Goal: Task Accomplishment & Management: Manage account settings

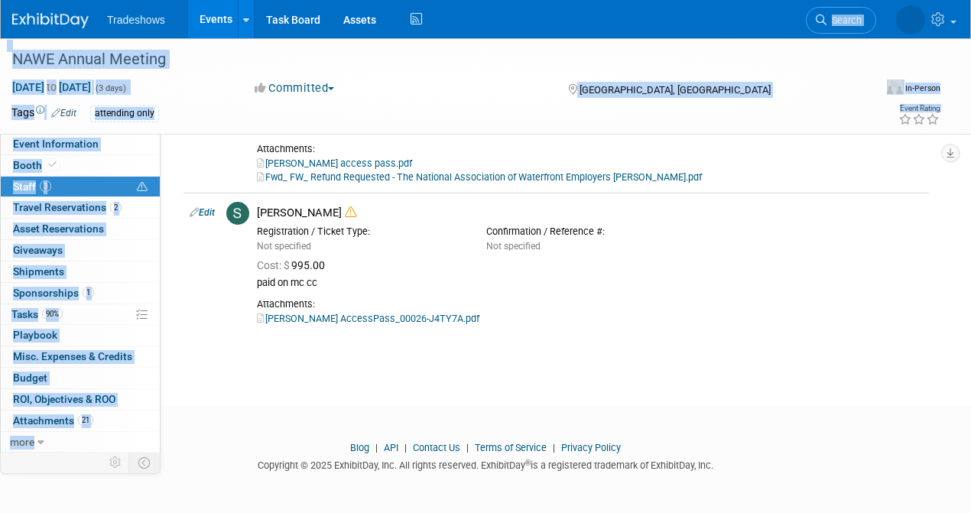
drag, startPoint x: 508, startPoint y: 15, endPoint x: 1192, endPoint y: 18, distance: 684.4
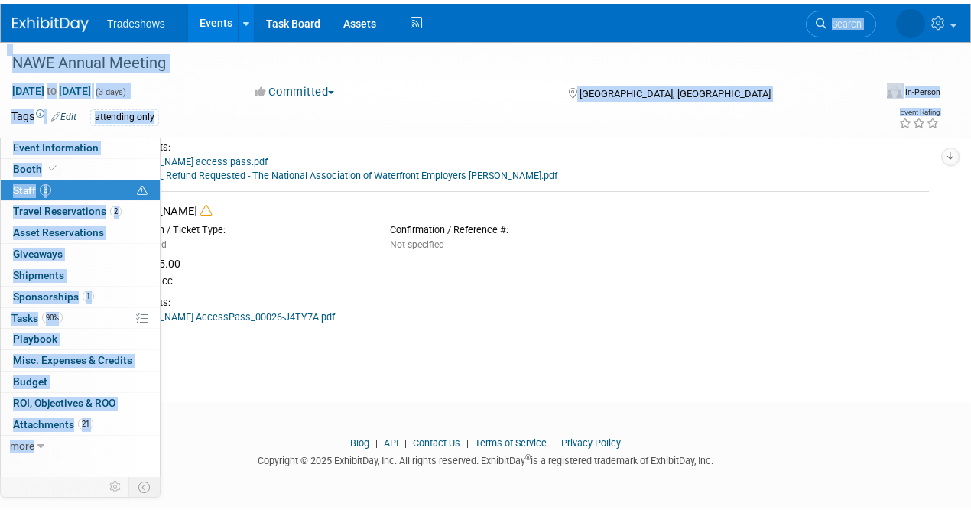
scroll to position [174, 0]
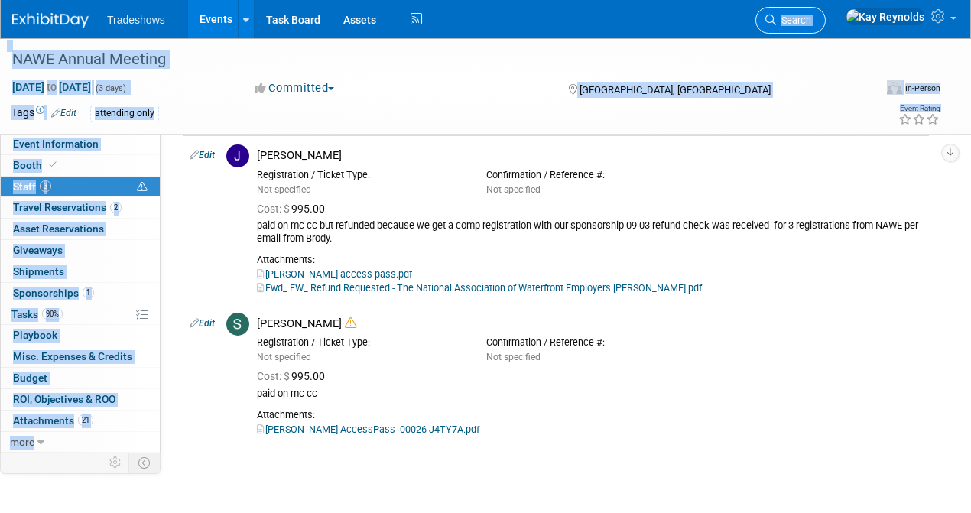
click at [811, 22] on span "Search" at bounding box center [793, 20] width 35 height 11
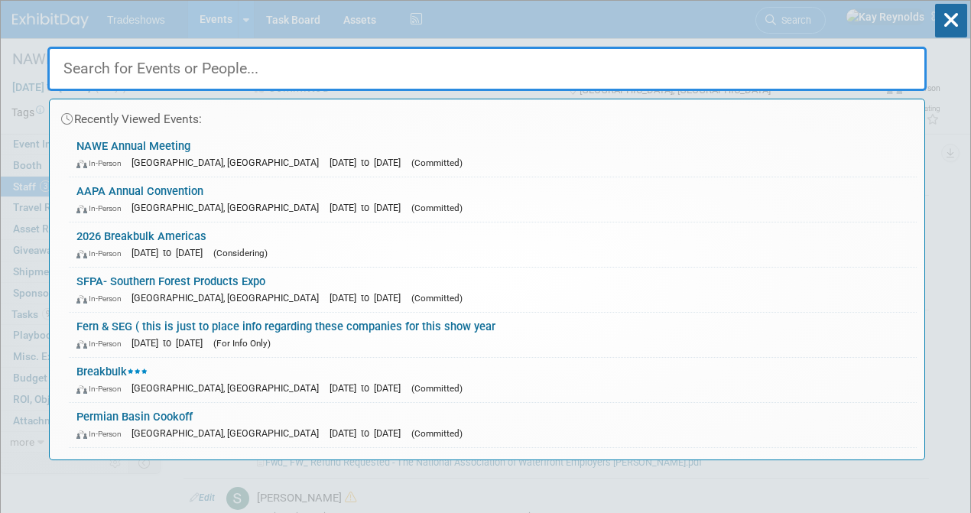
click at [385, 69] on input "text" at bounding box center [486, 69] width 879 height 44
click at [841, 19] on div "Recently Viewed Events: NAWE Annual Meeting In-Person Huntington Beach, CA Oct …" at bounding box center [486, 231] width 879 height 460
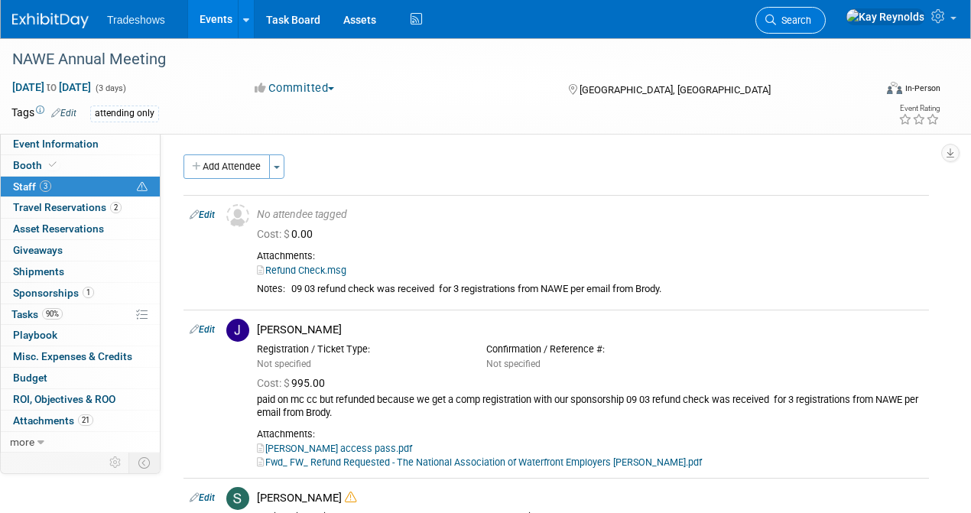
drag, startPoint x: 820, startPoint y: 20, endPoint x: 830, endPoint y: 11, distance: 13.0
click at [776, 18] on icon at bounding box center [770, 20] width 11 height 11
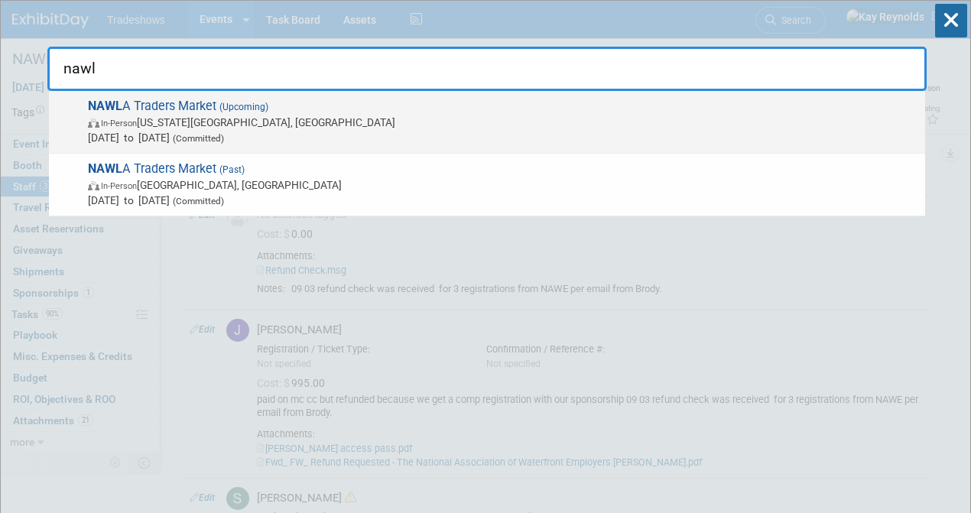
type input "nawl"
click at [240, 126] on span "In-Person Kansas City, MO" at bounding box center [503, 122] width 830 height 15
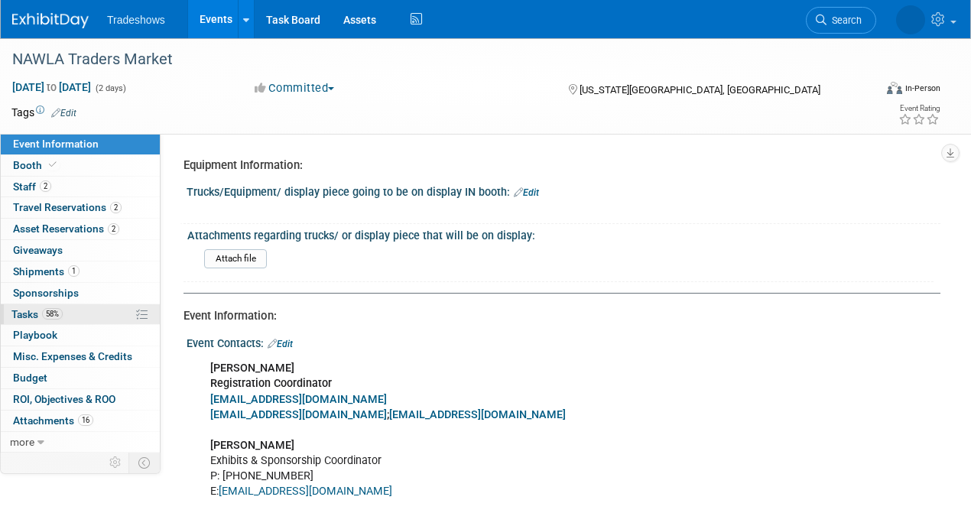
click at [63, 307] on link "58% Tasks 58%" at bounding box center [80, 314] width 159 height 21
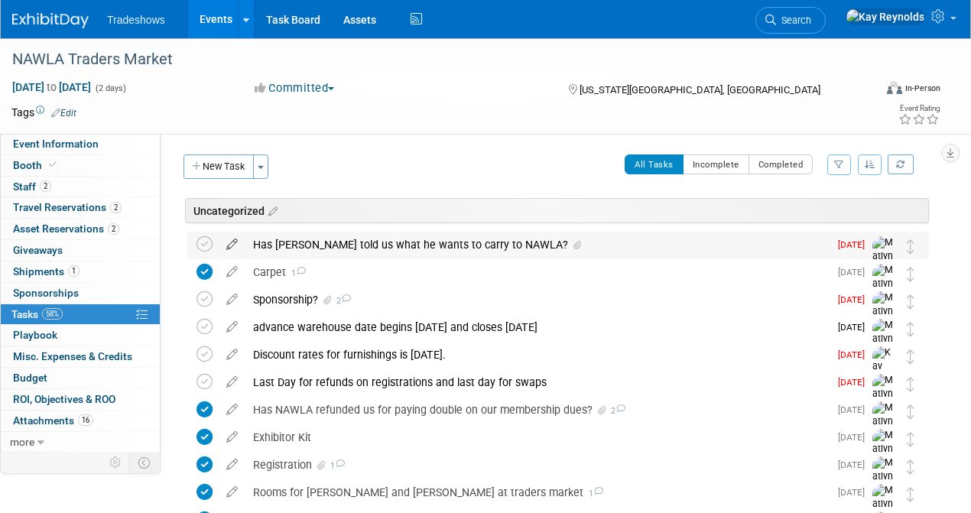
click at [232, 243] on icon at bounding box center [232, 241] width 27 height 19
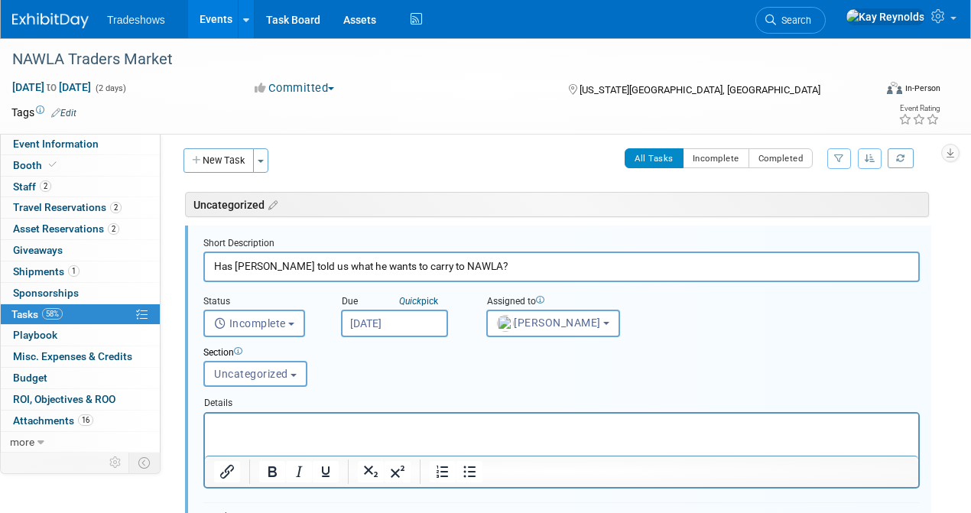
click at [494, 266] on input "Has Barry told us what he wants to carry to NAWLA?" at bounding box center [561, 267] width 717 height 30
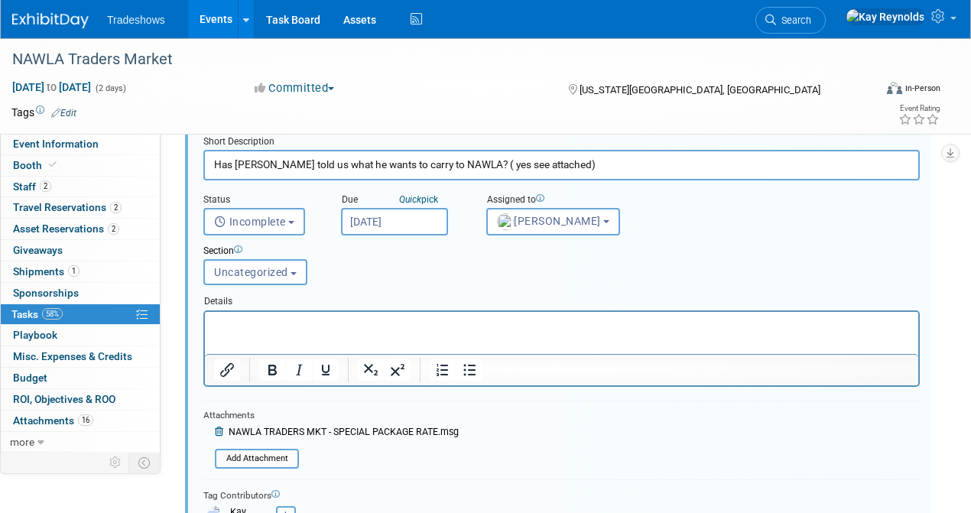
scroll to position [109, 0]
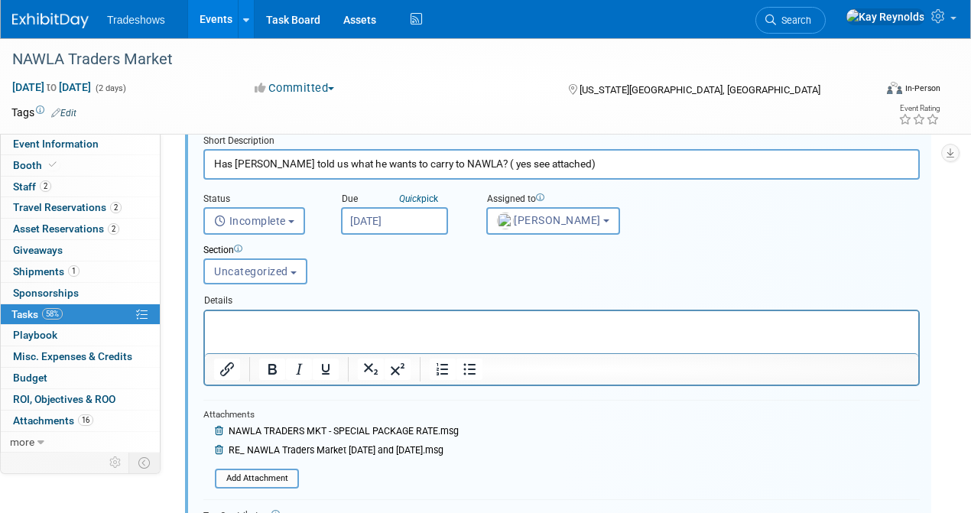
click at [542, 160] on input "Has Barry told us what he wants to carry to NAWLA? ( yes see attached)" at bounding box center [561, 164] width 717 height 30
drag, startPoint x: 499, startPoint y: 159, endPoint x: 544, endPoint y: 152, distance: 45.6
click at [544, 152] on input "Has Barry told us what he wants to carry to NAWLA? ( yes see attached)" at bounding box center [561, 164] width 717 height 30
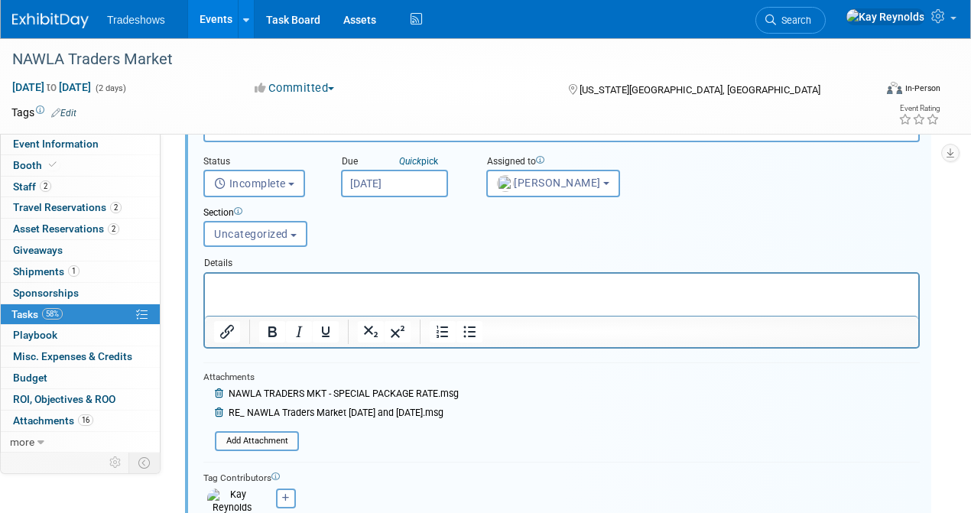
scroll to position [262, 0]
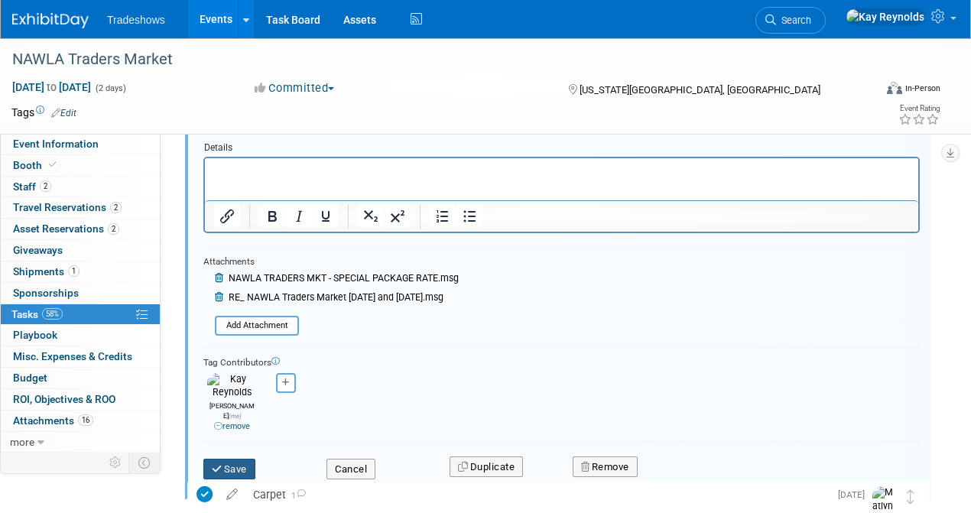
type input "Has Barry told us what he wants to carry to NAWLA? ( yes see 2nd attachment)"
click at [239, 459] on button "Save" at bounding box center [229, 469] width 52 height 21
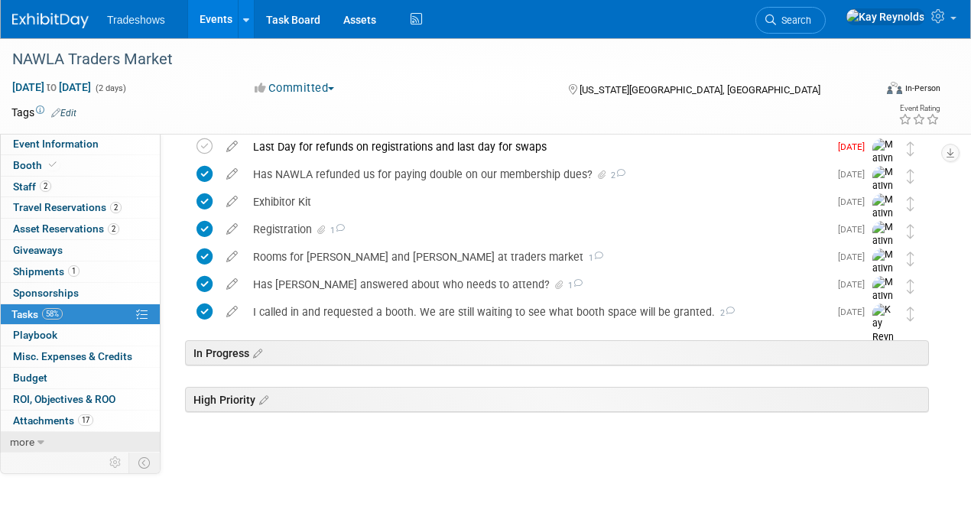
scroll to position [235, 0]
click at [811, 18] on span "Search" at bounding box center [793, 20] width 35 height 11
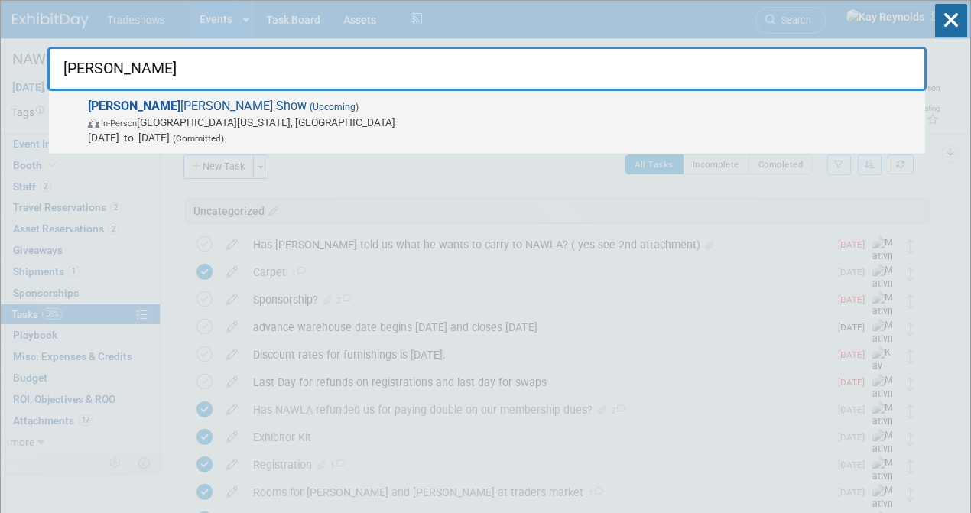
type input "paul"
click at [115, 122] on span "In-Person" at bounding box center [119, 124] width 36 height 10
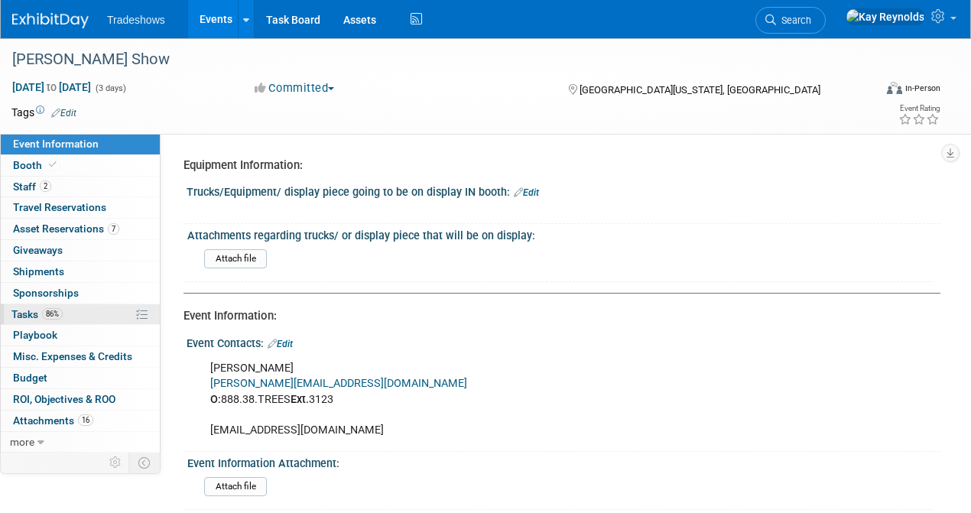
click at [86, 314] on link "86% Tasks 86%" at bounding box center [80, 314] width 159 height 21
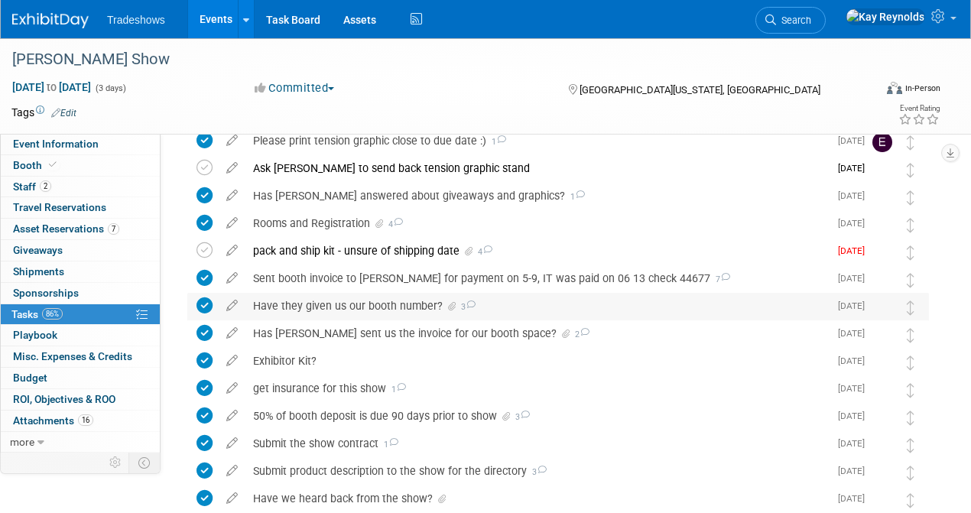
scroll to position [102, 0]
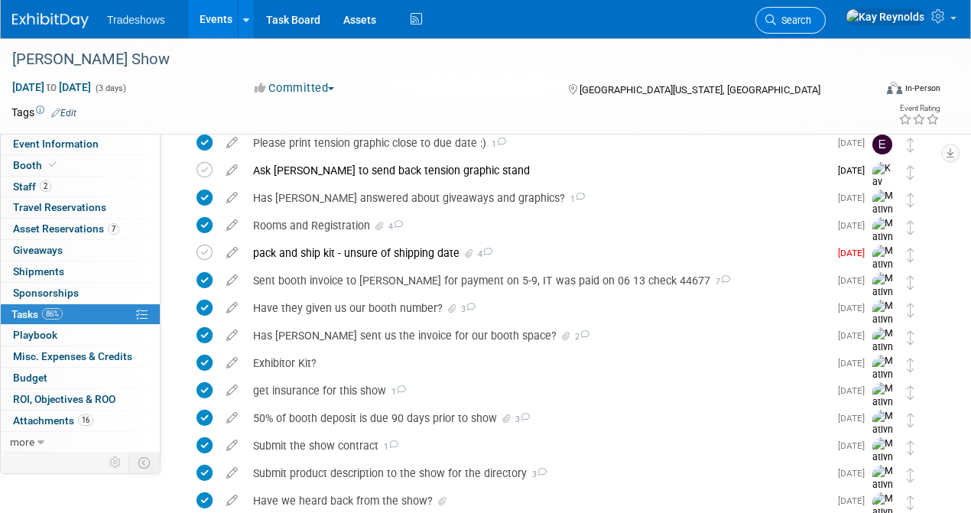
click at [776, 17] on icon at bounding box center [770, 20] width 11 height 11
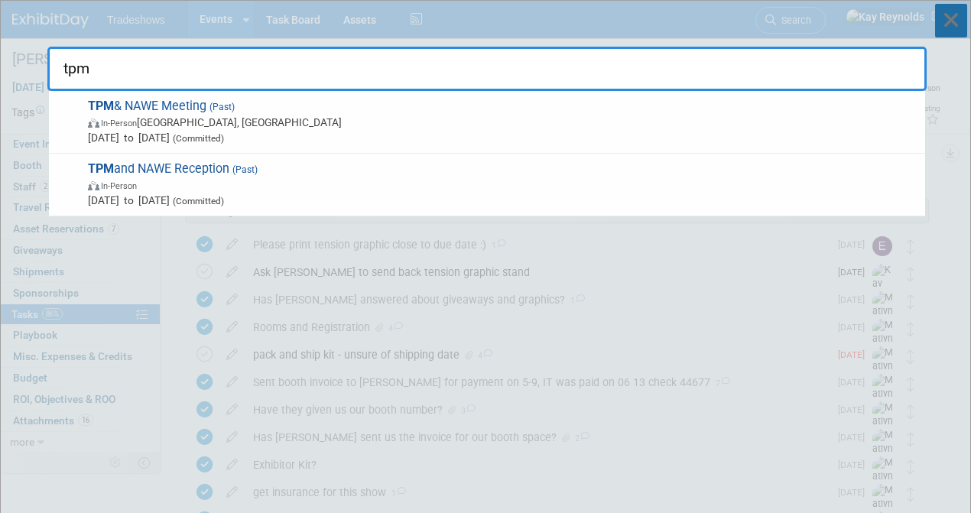
click at [944, 11] on icon at bounding box center [951, 21] width 32 height 34
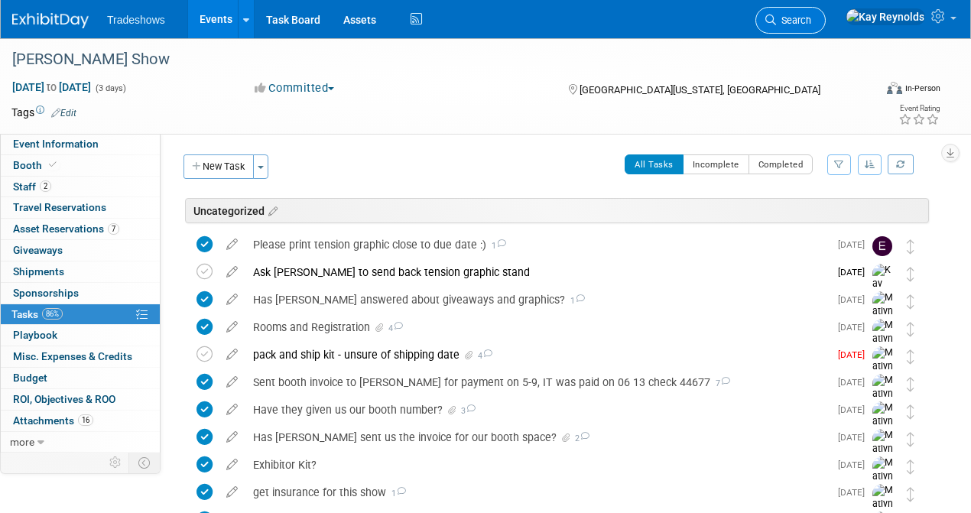
click at [811, 24] on span "Search" at bounding box center [793, 20] width 35 height 11
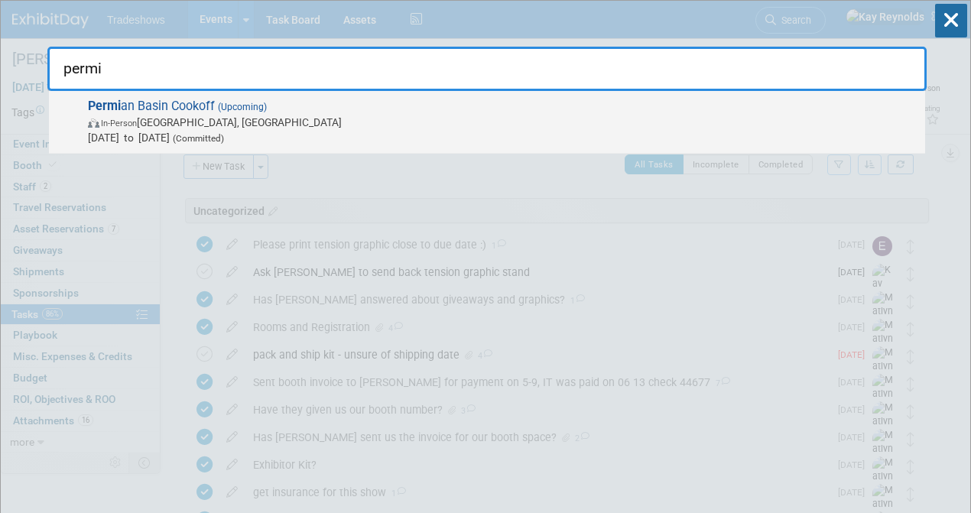
type input "permi"
click at [158, 116] on span "In-Person Midland, TX" at bounding box center [503, 122] width 830 height 15
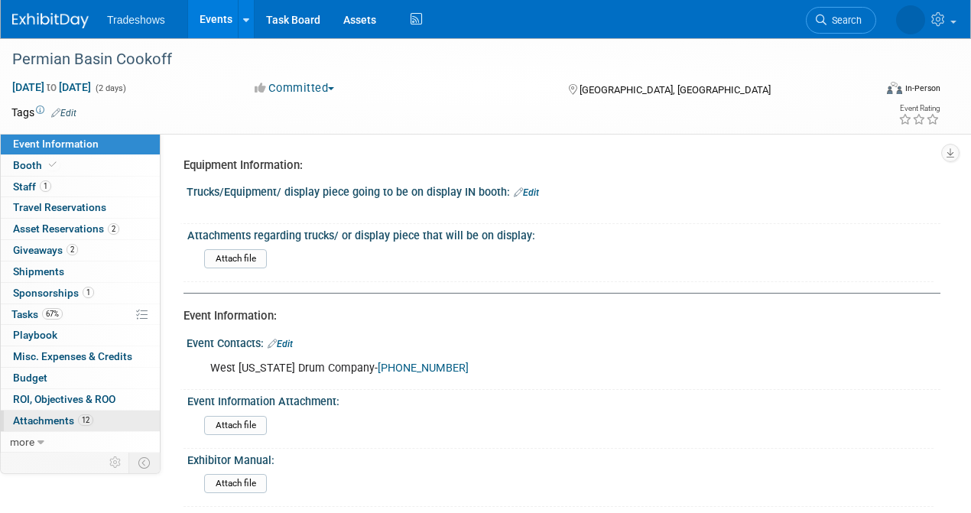
click at [47, 414] on span "Attachments 12" at bounding box center [53, 420] width 80 height 12
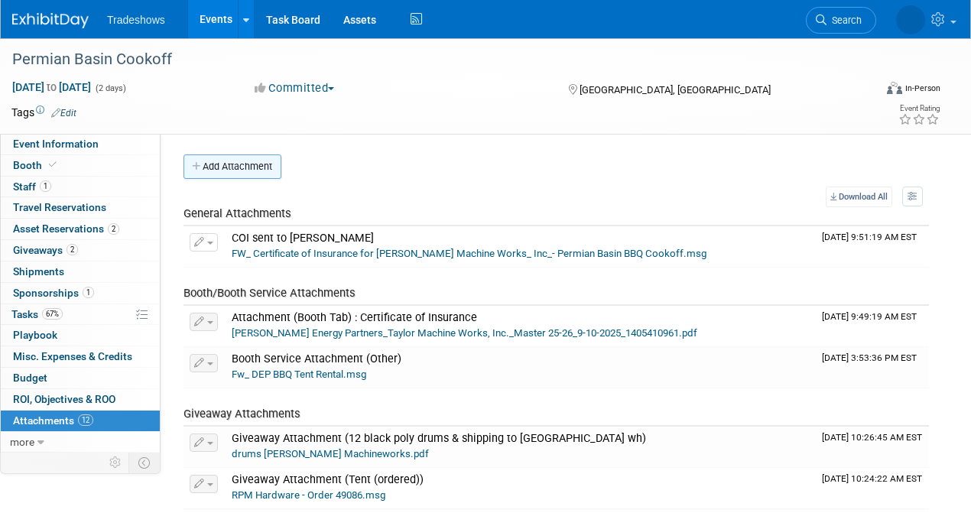
click at [209, 166] on button "Add Attachment" at bounding box center [233, 166] width 98 height 24
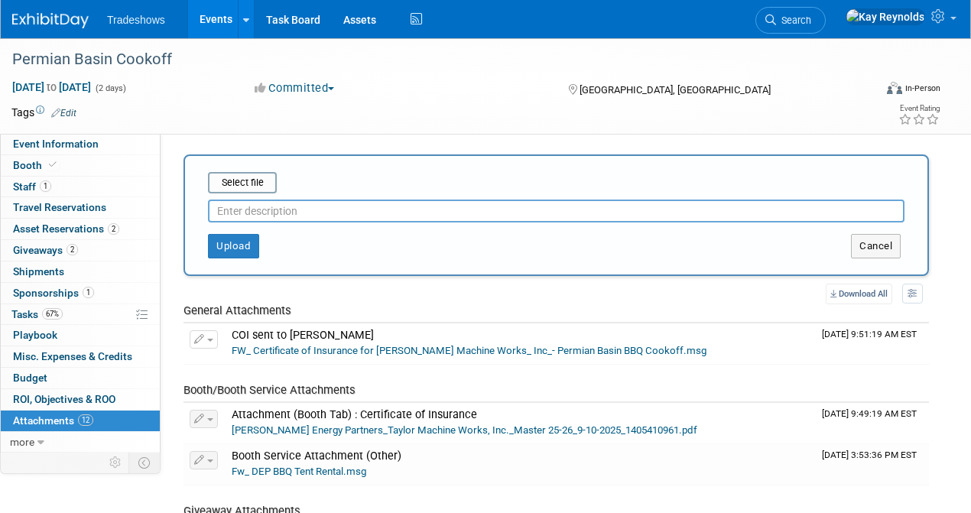
click at [223, 211] on input "text" at bounding box center [556, 211] width 697 height 23
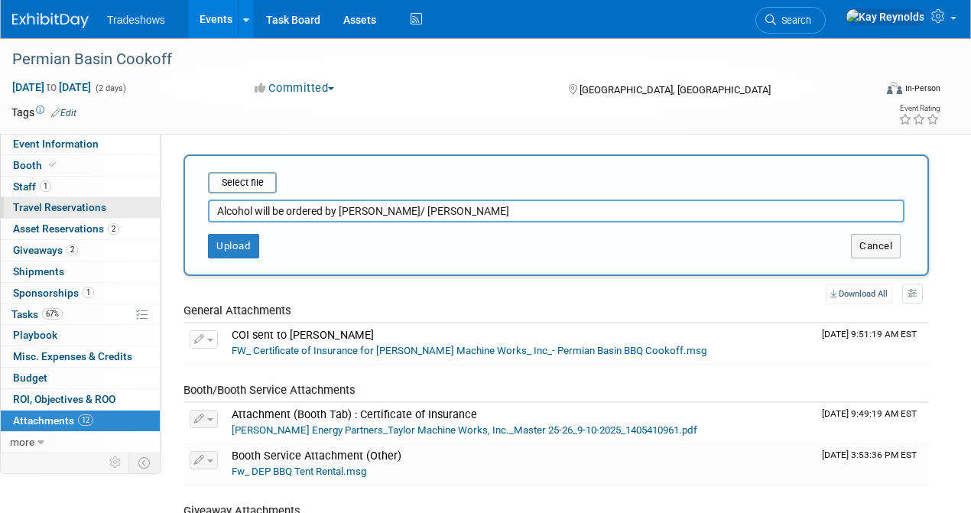
type input "Alcohol will be ordered by Nick/ Taylor"
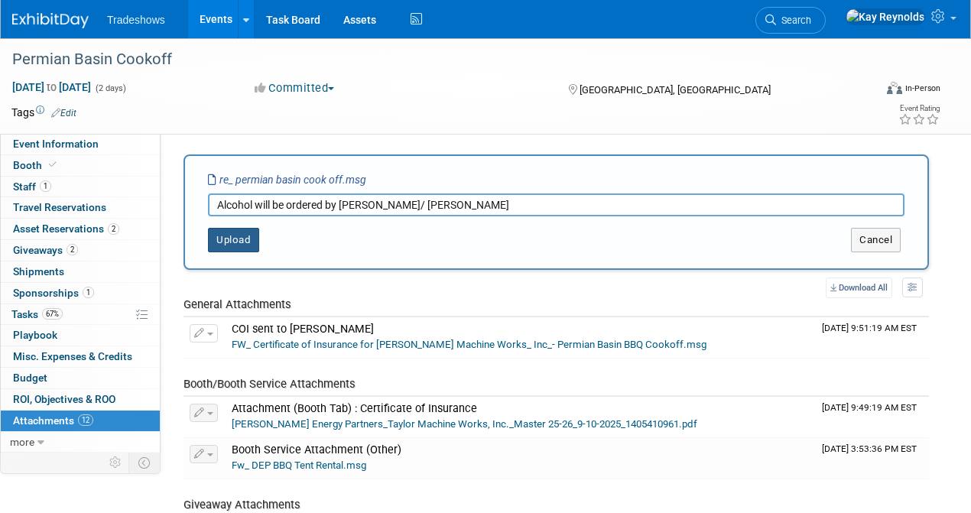
click at [236, 236] on button "Upload" at bounding box center [233, 240] width 51 height 24
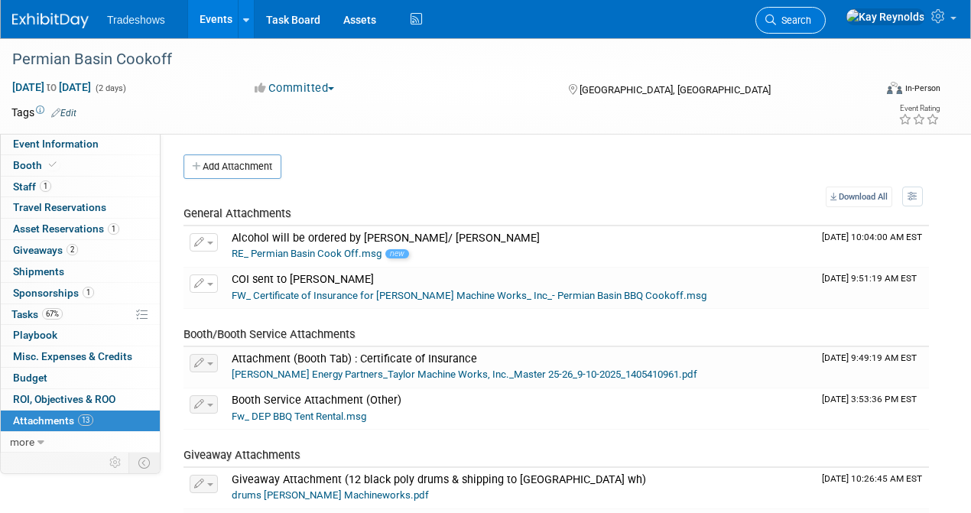
click at [811, 23] on span "Search" at bounding box center [793, 20] width 35 height 11
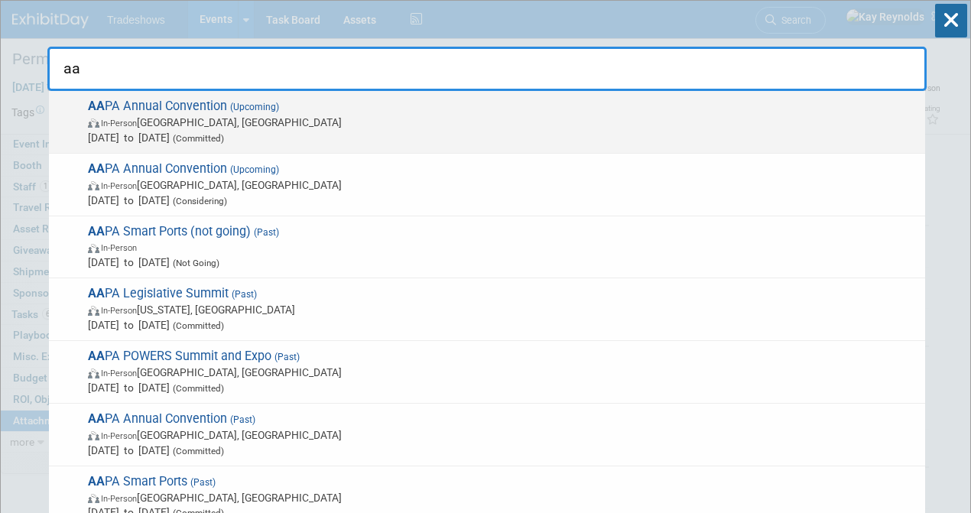
type input "aa"
click at [118, 112] on span "AA PA Annual Convention (Upcoming) In-Person Québec City, Canada Oct 6, 2025 to…" at bounding box center [500, 122] width 834 height 47
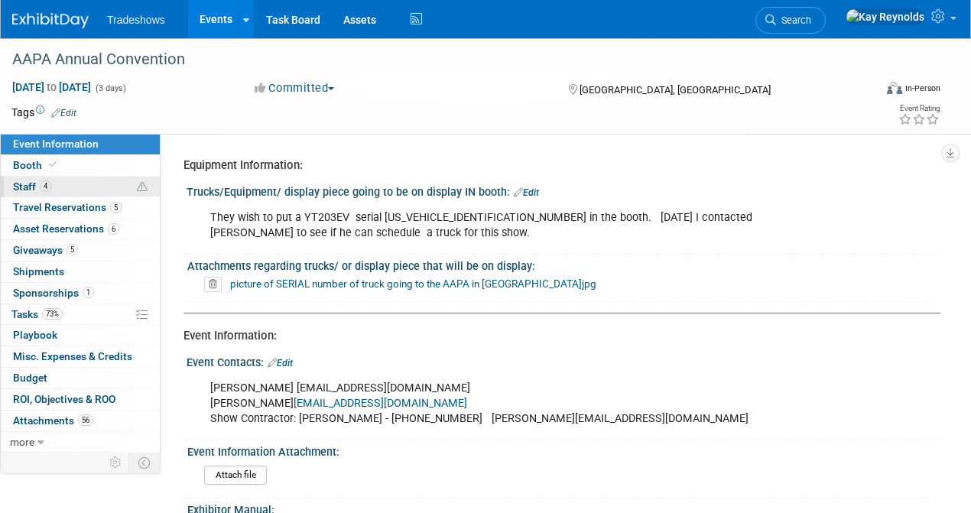
click at [66, 188] on link "4 Staff 4" at bounding box center [80, 187] width 159 height 21
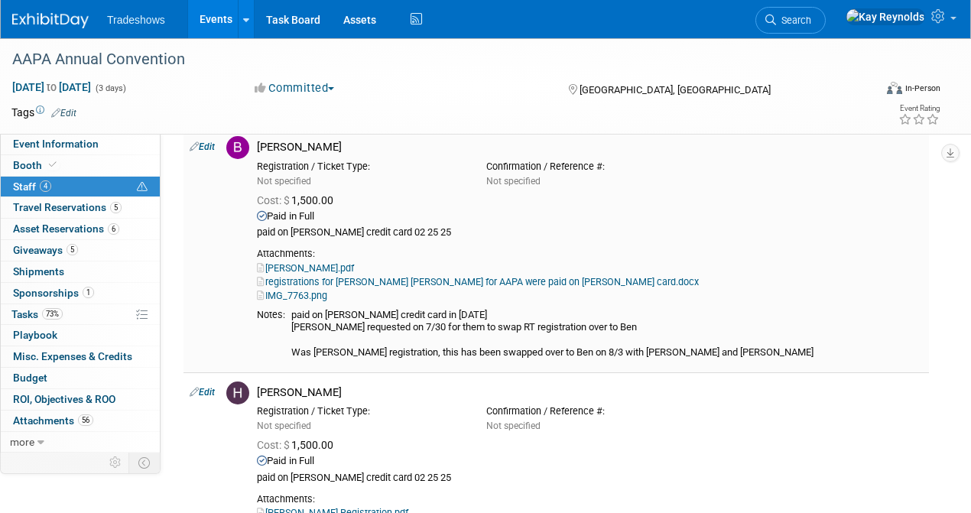
scroll to position [356, 0]
